Goal: Task Accomplishment & Management: Manage account settings

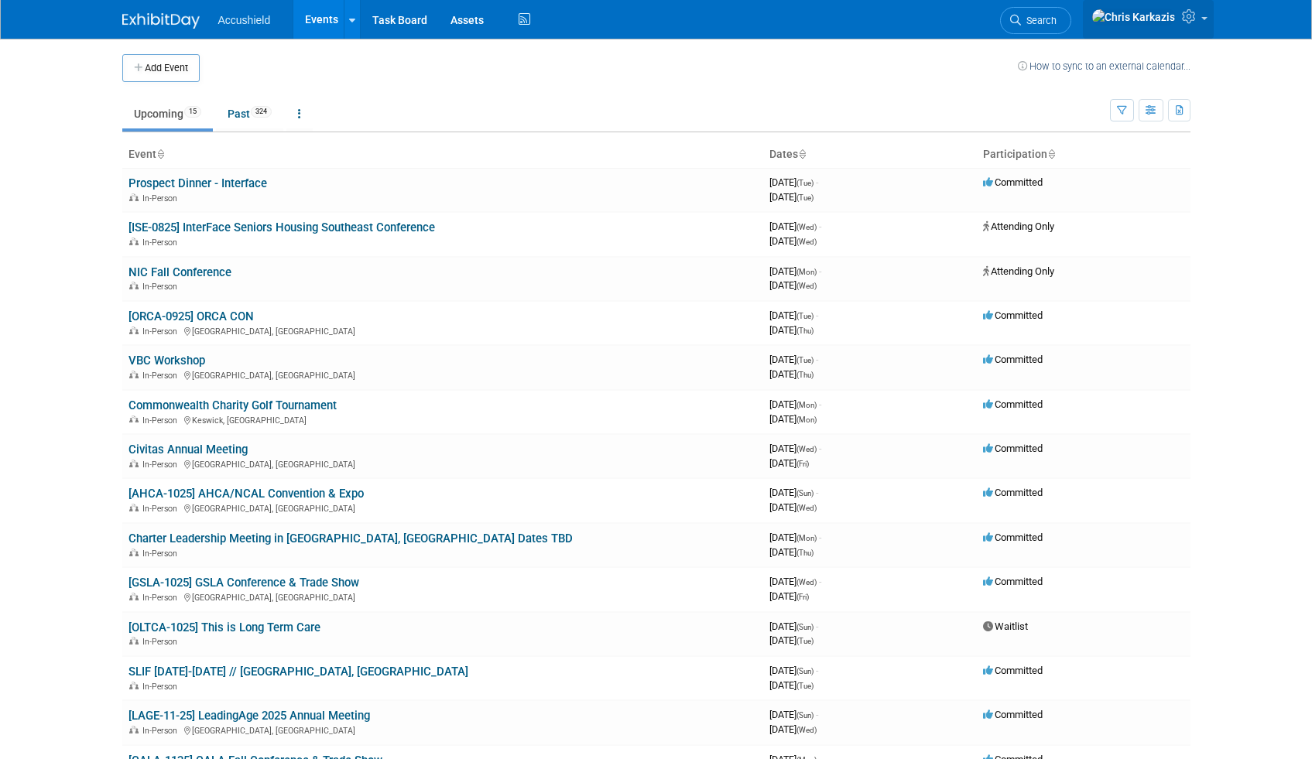
click at [1155, 14] on img at bounding box center [1133, 17] width 84 height 17
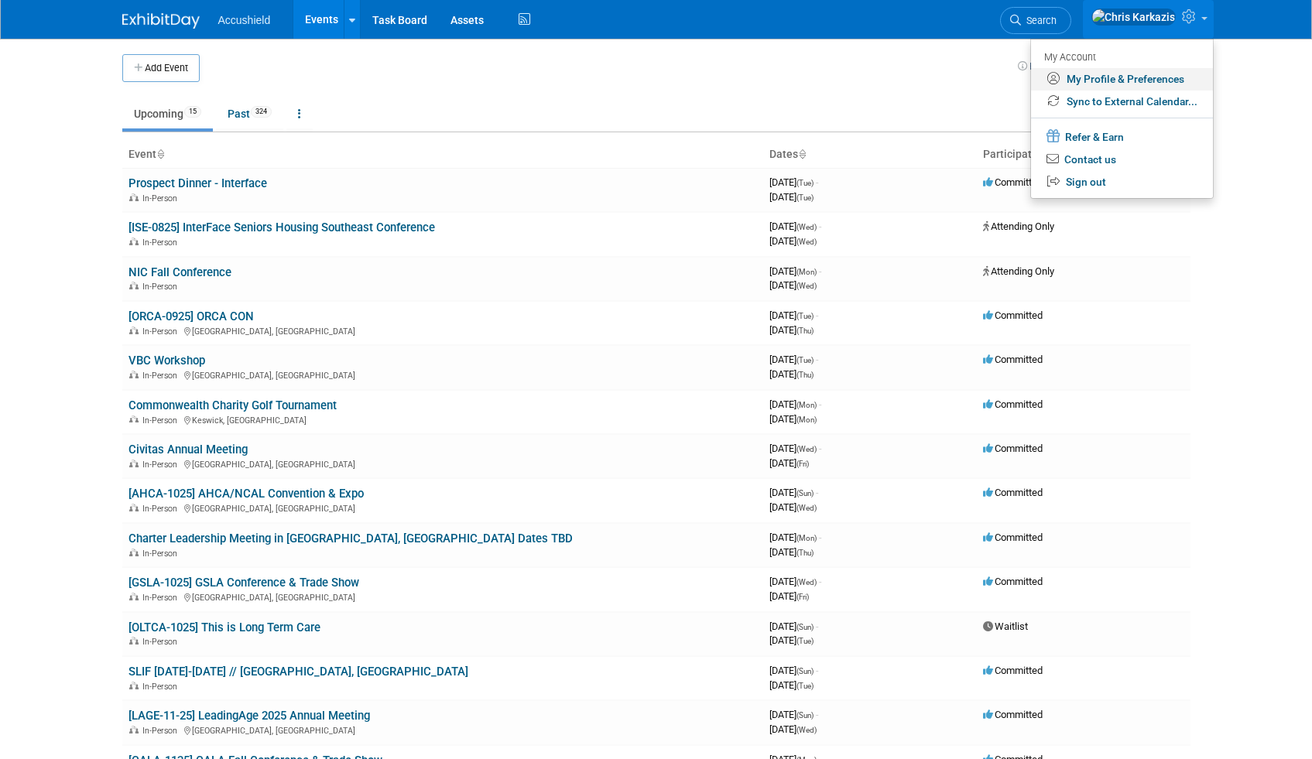
click at [1135, 80] on link "My Profile & Preferences" at bounding box center [1122, 79] width 182 height 22
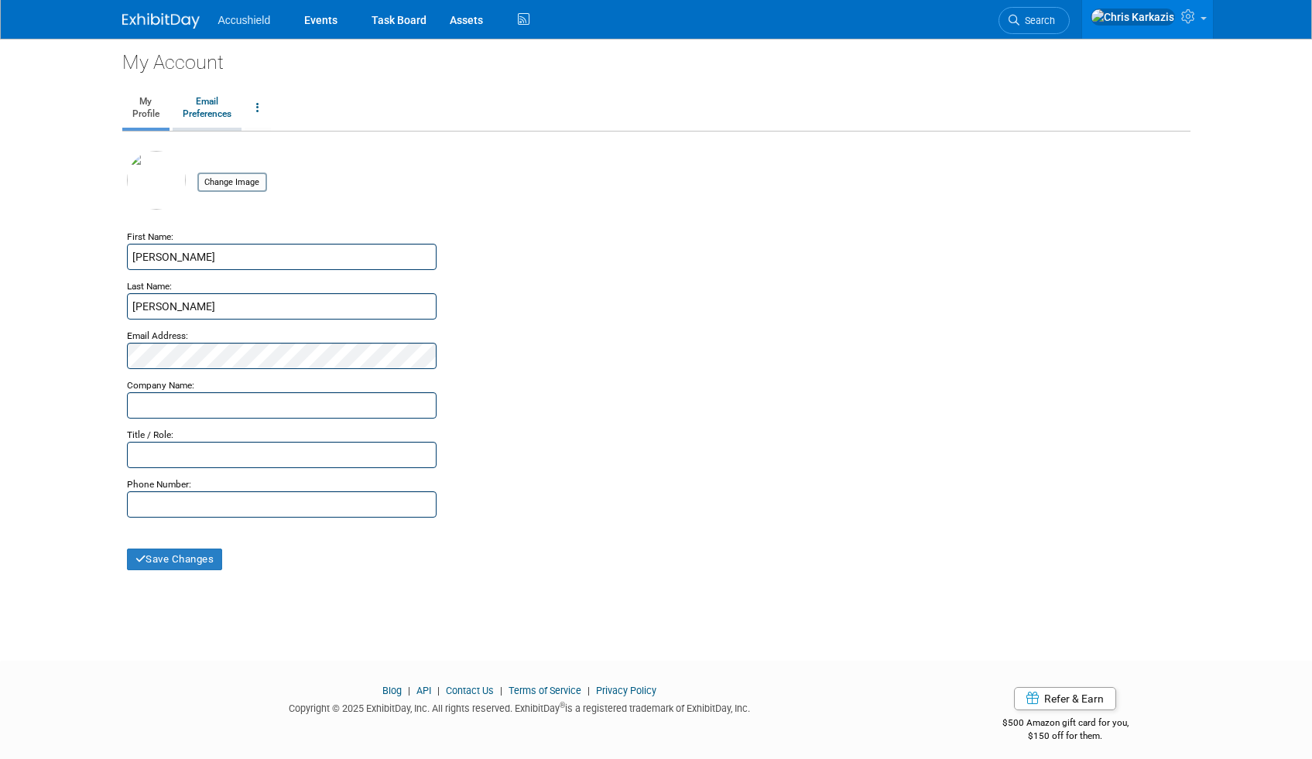
click at [213, 119] on link "Email Preferences" at bounding box center [207, 108] width 69 height 39
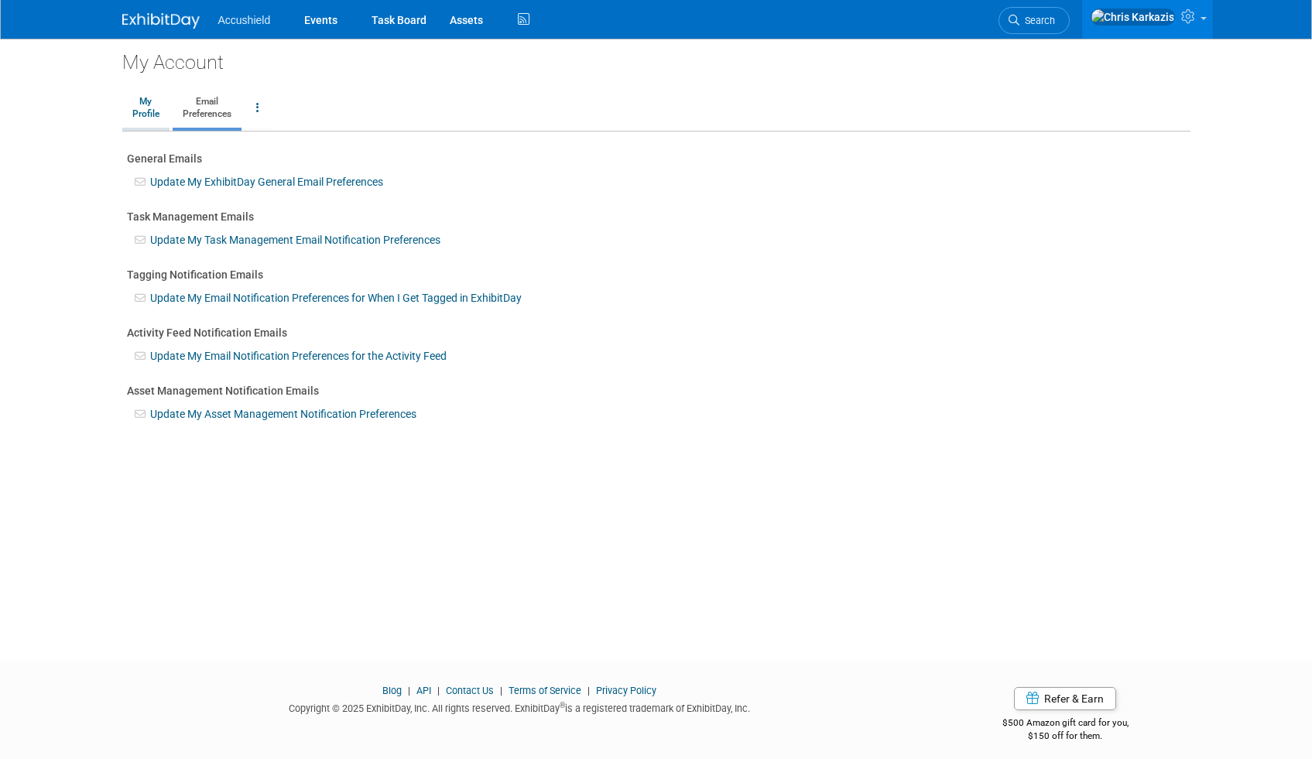
click at [150, 111] on link "My Profile" at bounding box center [145, 108] width 47 height 39
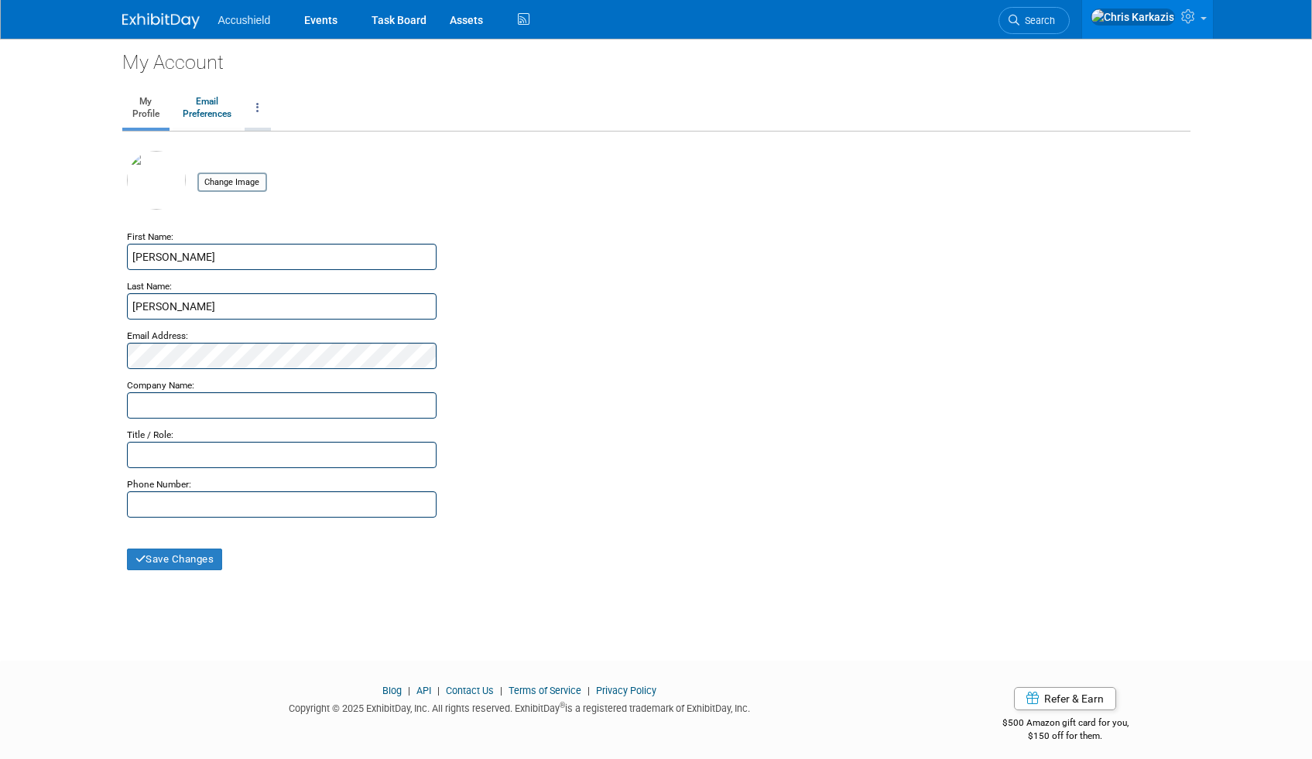
click at [266, 114] on link at bounding box center [258, 108] width 26 height 39
click at [340, 145] on link "Change Account Password" at bounding box center [319, 145] width 149 height 23
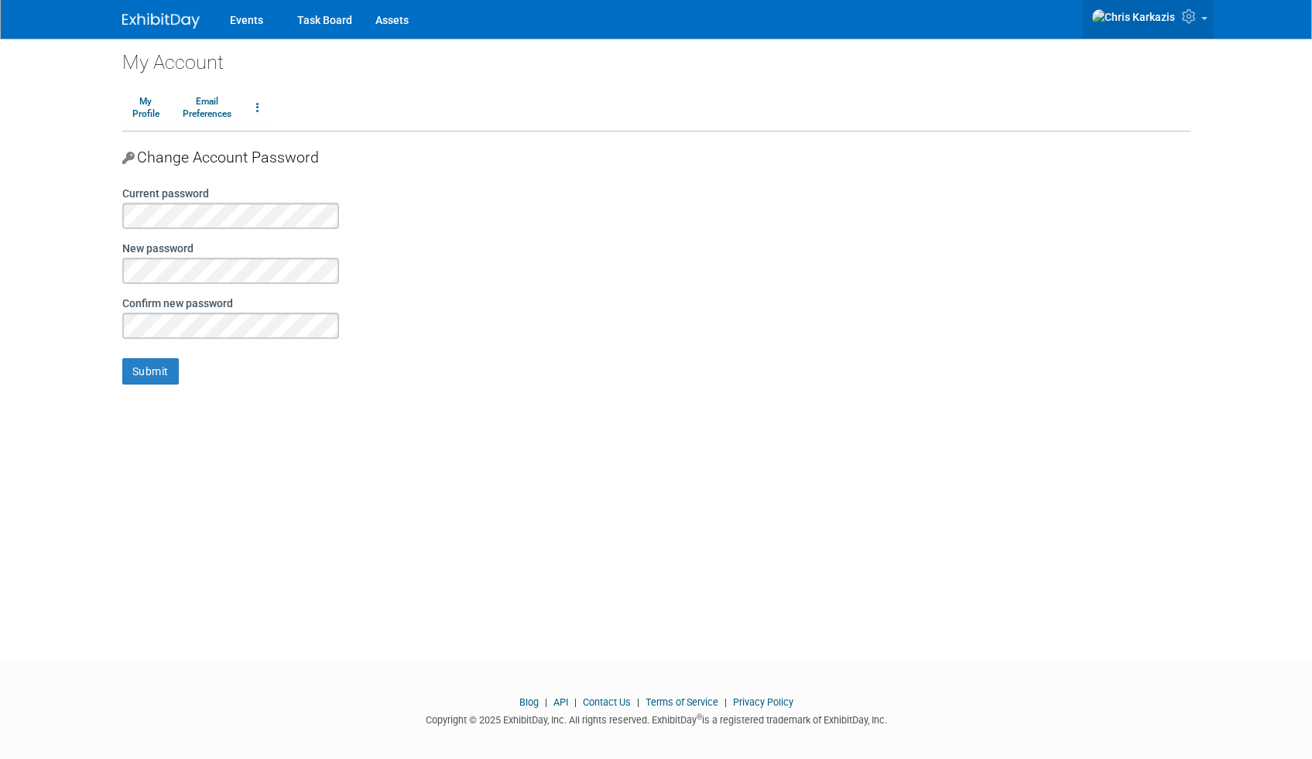
click at [1152, 26] on img at bounding box center [1133, 17] width 84 height 17
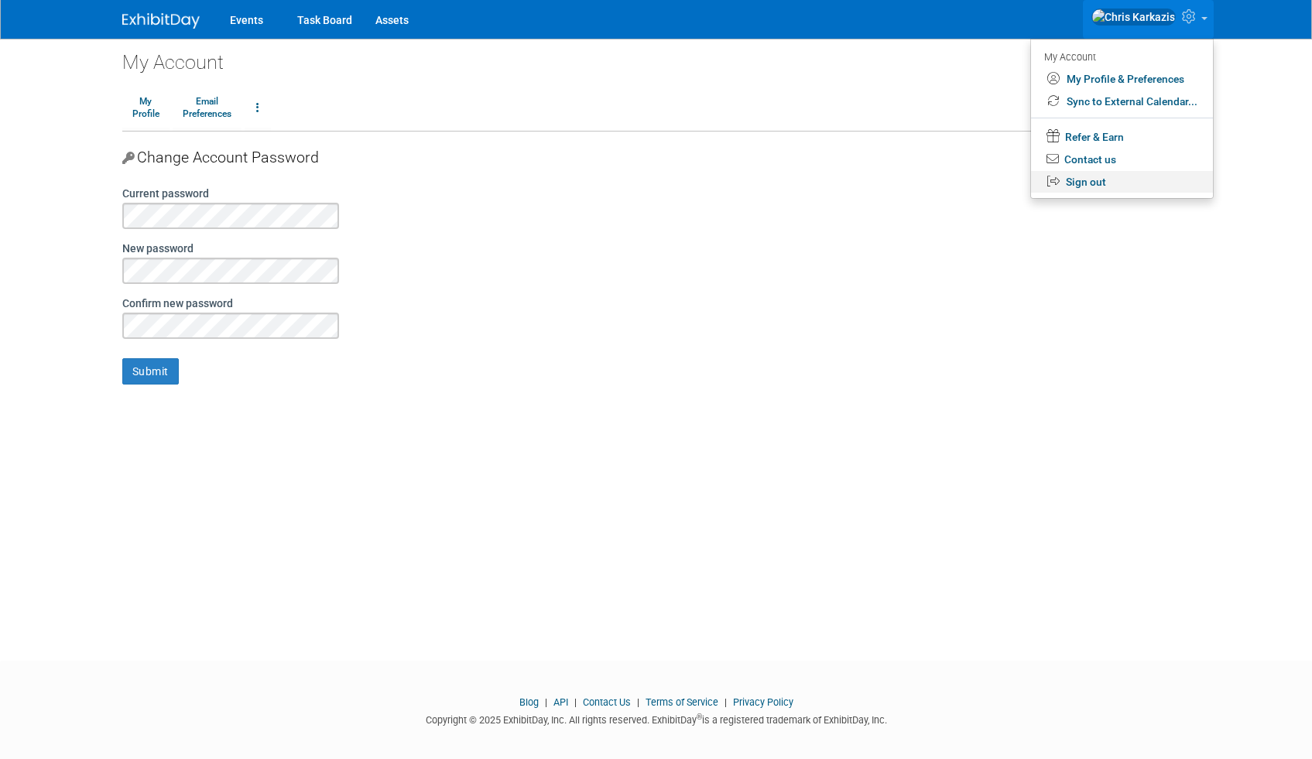
click at [1086, 181] on link "Sign out" at bounding box center [1122, 182] width 182 height 22
